Goal: Task Accomplishment & Management: Manage account settings

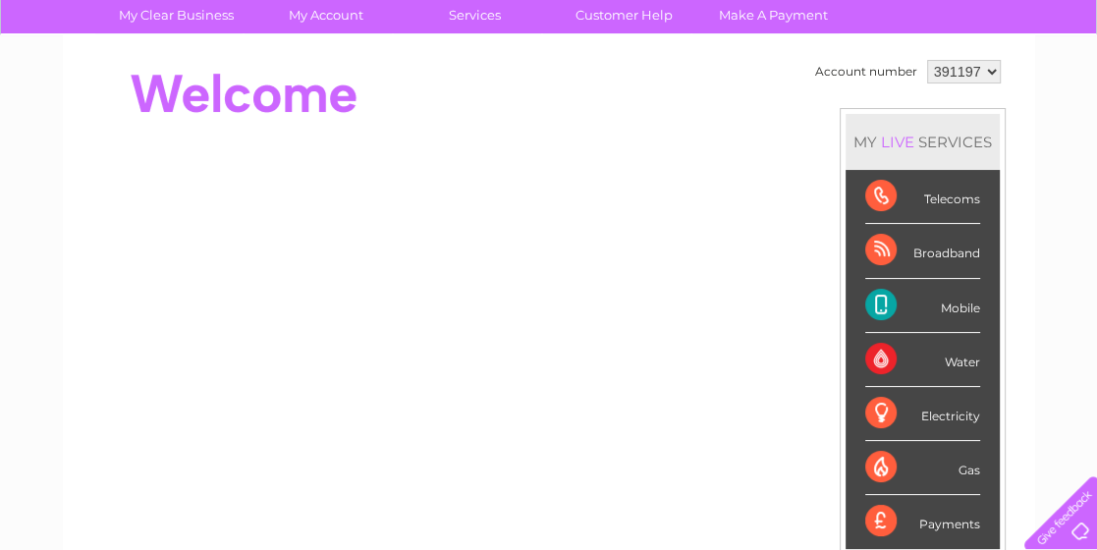
scroll to position [75, 0]
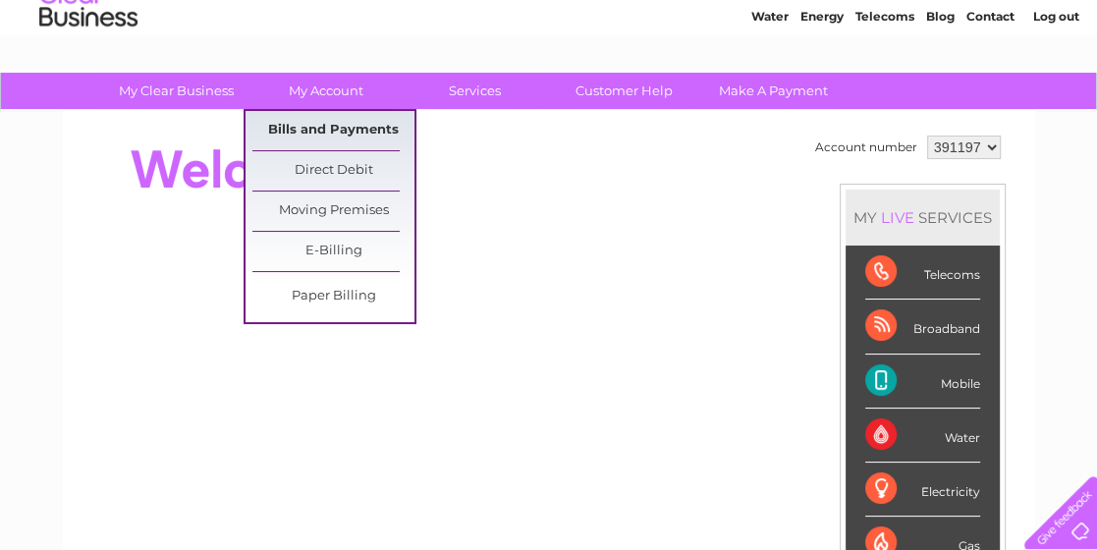
click at [324, 126] on link "Bills and Payments" at bounding box center [333, 130] width 162 height 39
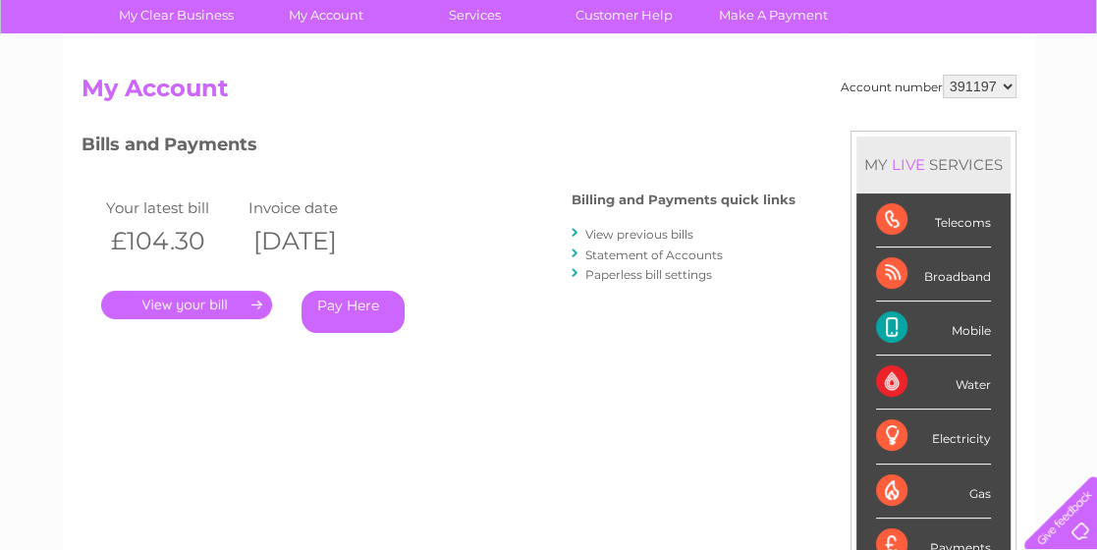
click at [190, 299] on link "." at bounding box center [186, 305] width 171 height 28
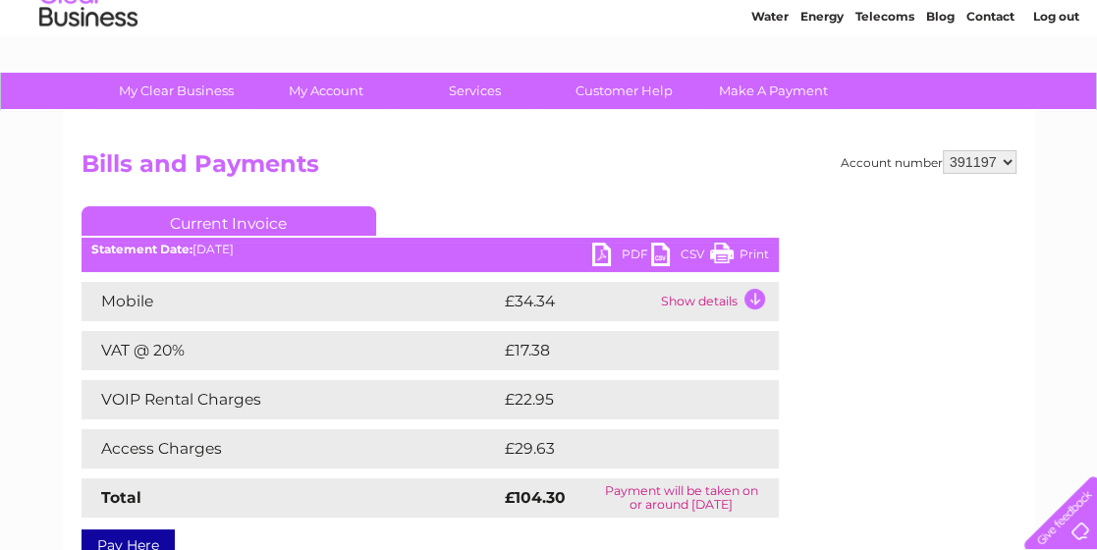
scroll to position [150, 0]
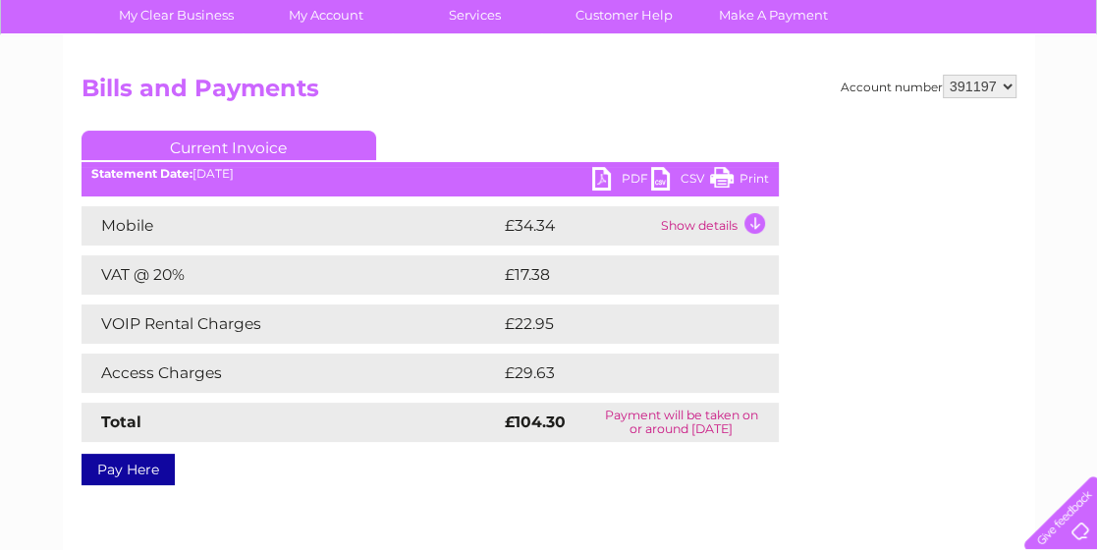
click at [705, 221] on td "Show details" at bounding box center [717, 225] width 123 height 39
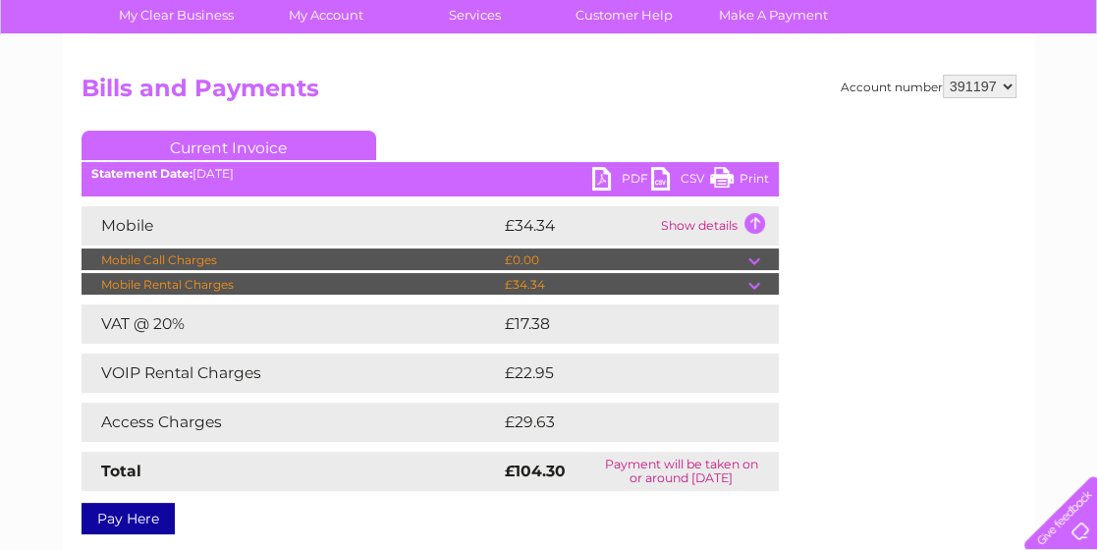
click at [757, 256] on td at bounding box center [763, 260] width 30 height 24
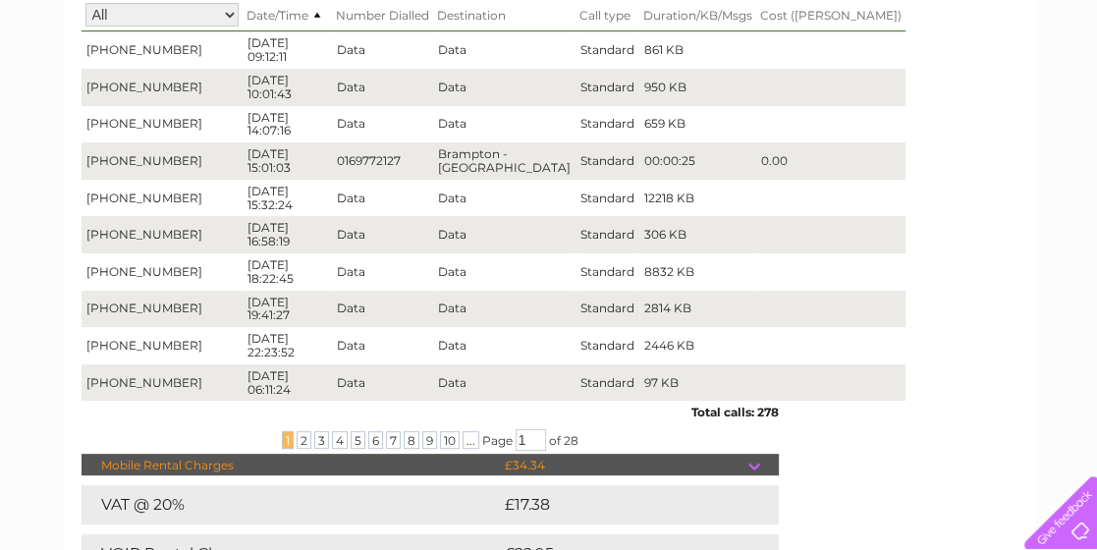
scroll to position [452, 0]
click at [302, 440] on span "2" at bounding box center [304, 440] width 15 height 18
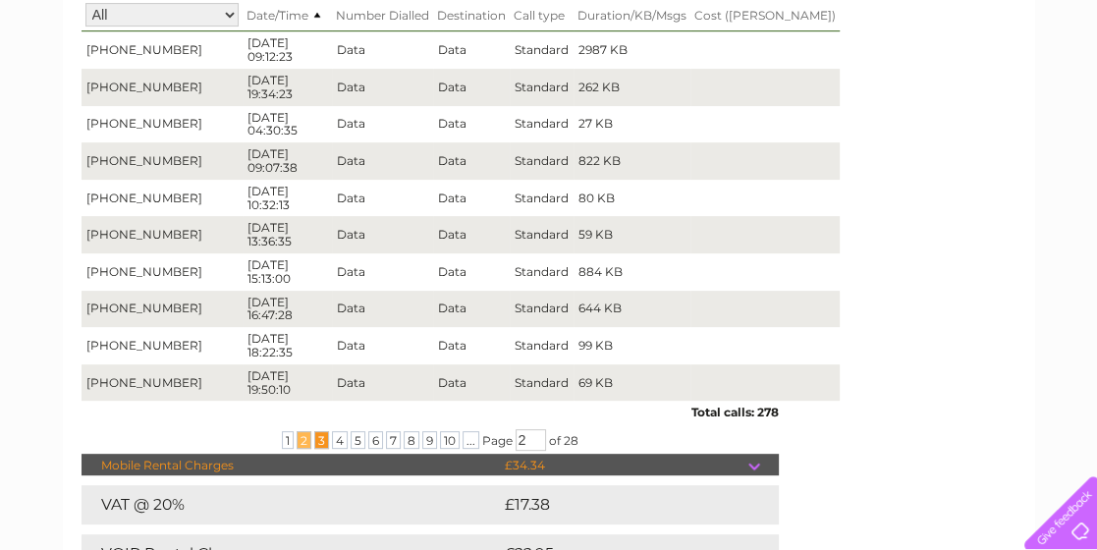
click at [320, 448] on span "3" at bounding box center [321, 440] width 15 height 18
click at [337, 445] on span "4" at bounding box center [340, 440] width 16 height 18
click at [351, 444] on span "5" at bounding box center [358, 440] width 15 height 18
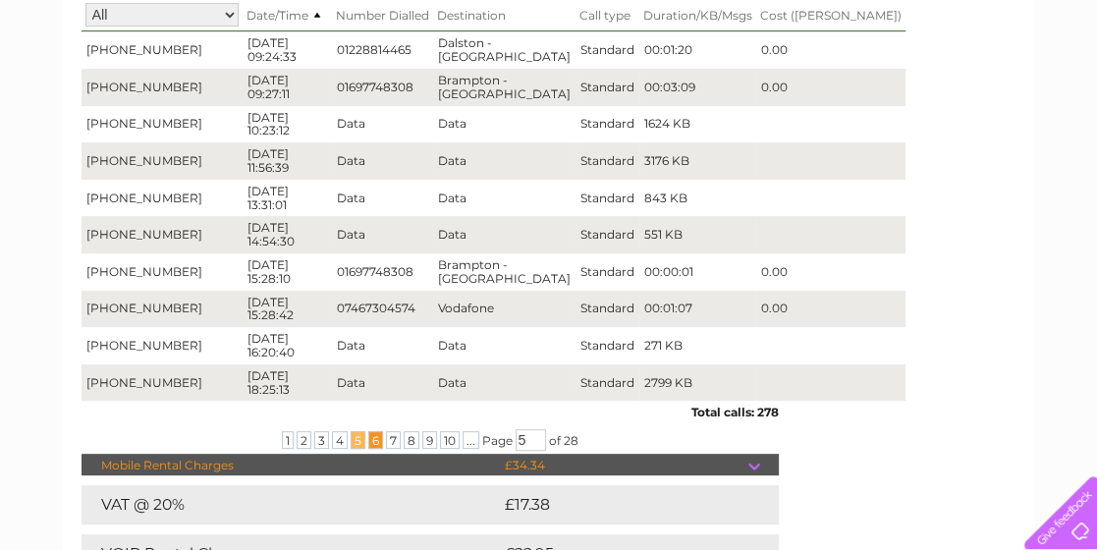
click at [370, 449] on span "6" at bounding box center [375, 440] width 15 height 18
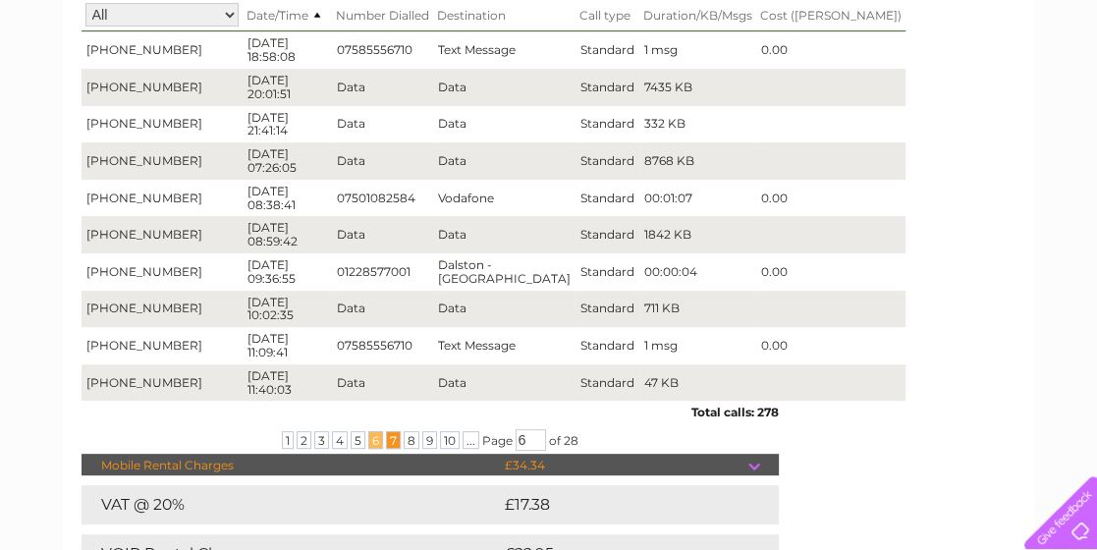
click at [391, 442] on span "7" at bounding box center [393, 440] width 15 height 18
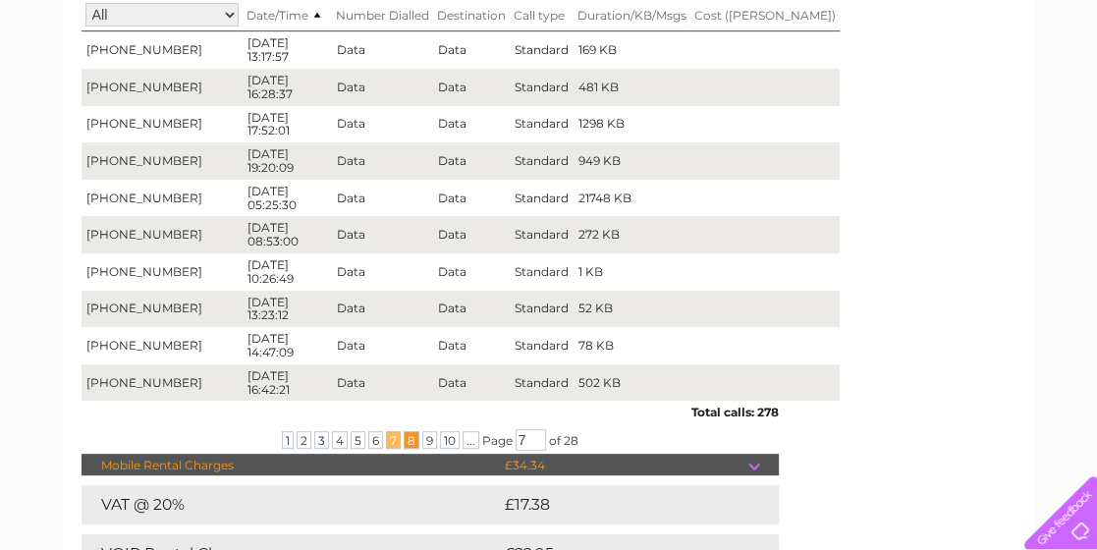
click at [408, 444] on span "8" at bounding box center [412, 440] width 16 height 18
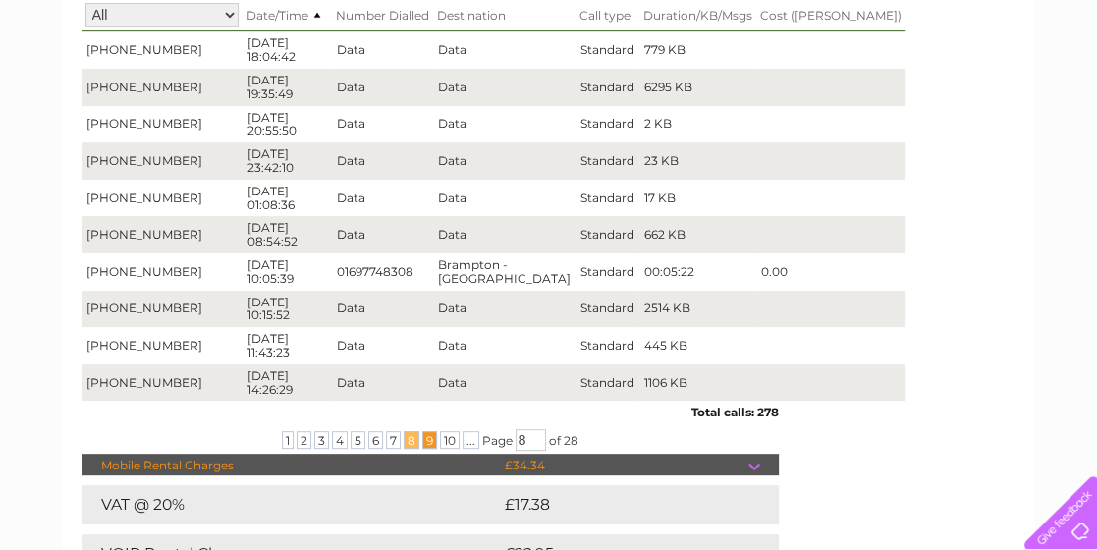
click at [425, 445] on span "9" at bounding box center [429, 440] width 15 height 18
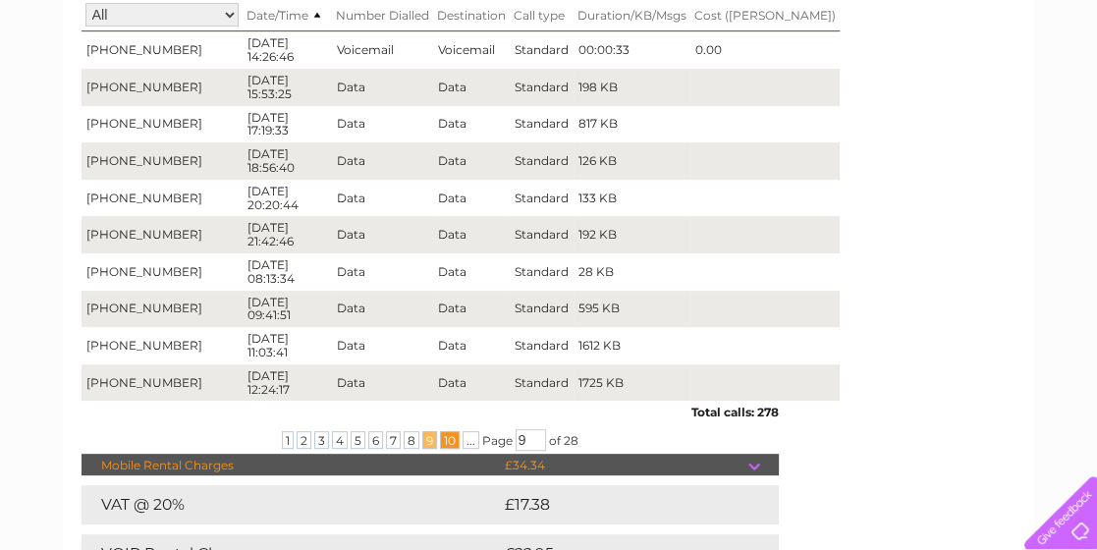
click at [440, 448] on span "10" at bounding box center [450, 440] width 20 height 18
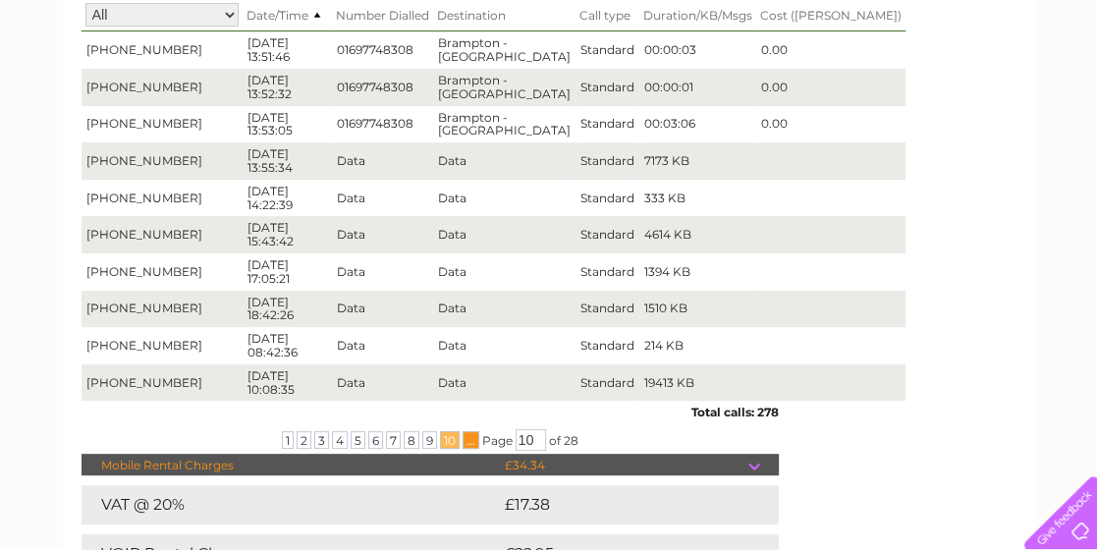
click at [464, 447] on span "..." at bounding box center [470, 440] width 17 height 18
click at [450, 444] on span "10" at bounding box center [450, 440] width 20 height 18
click at [535, 443] on input "10" at bounding box center [531, 440] width 30 height 22
type input "11"
click at [470, 446] on span "..." at bounding box center [470, 440] width 17 height 18
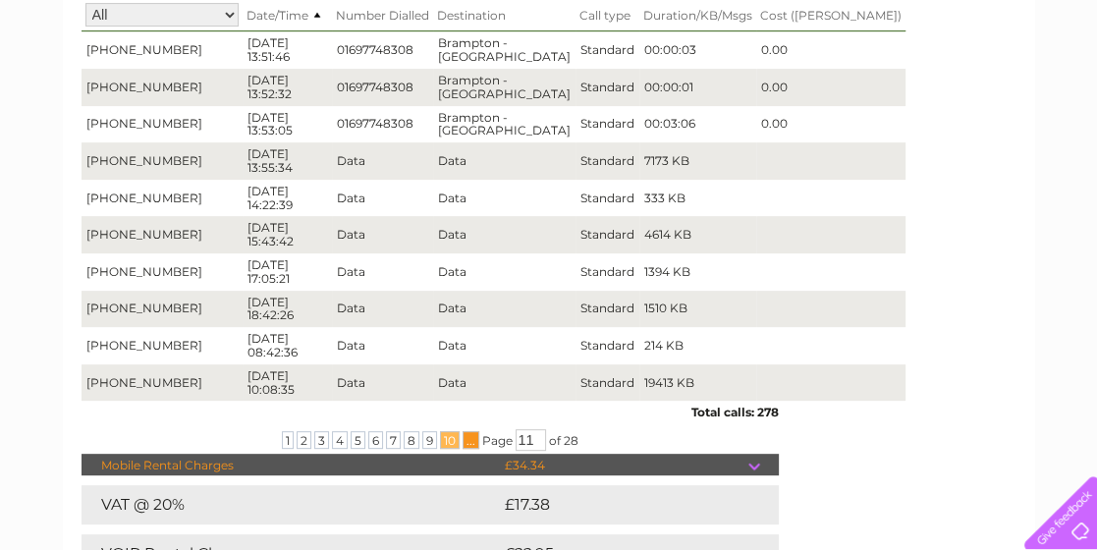
click at [465, 445] on span "..." at bounding box center [470, 440] width 17 height 18
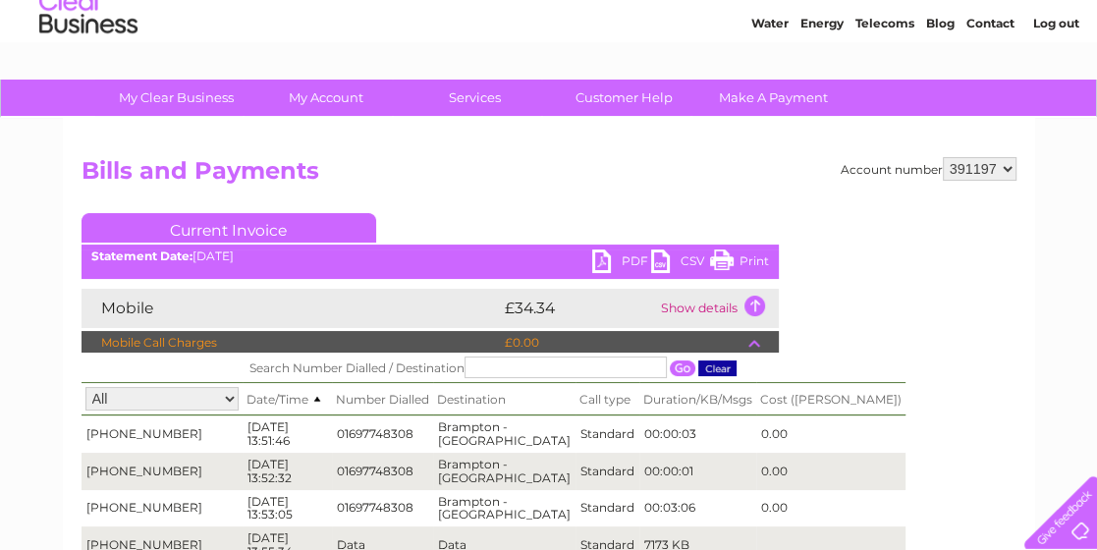
scroll to position [0, 0]
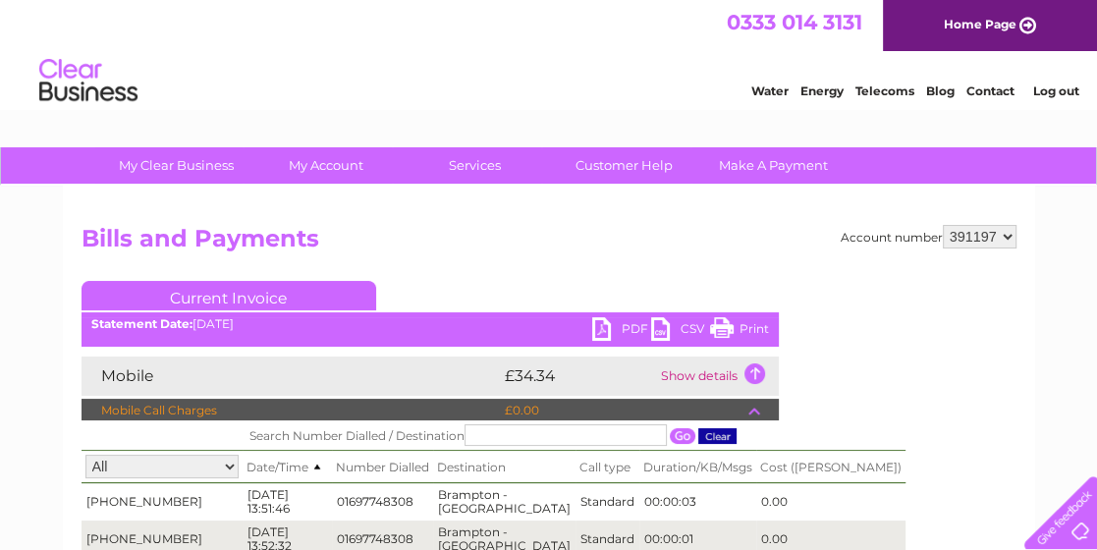
click at [750, 409] on td at bounding box center [763, 411] width 30 height 24
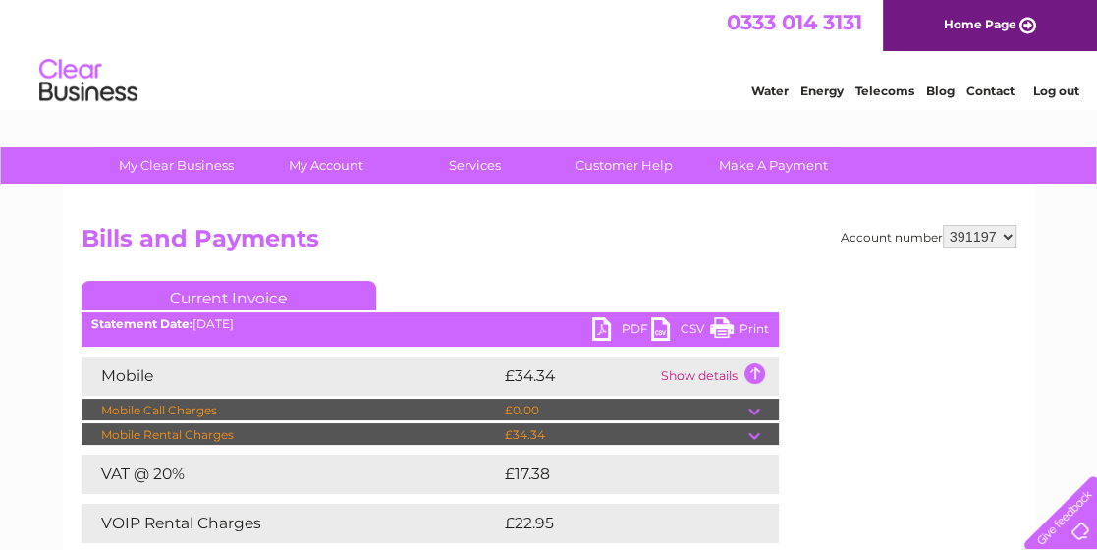
click at [608, 328] on link "PDF" at bounding box center [621, 331] width 59 height 28
click at [1055, 83] on link "Log out" at bounding box center [1055, 90] width 46 height 15
